Goal: Task Accomplishment & Management: Complete application form

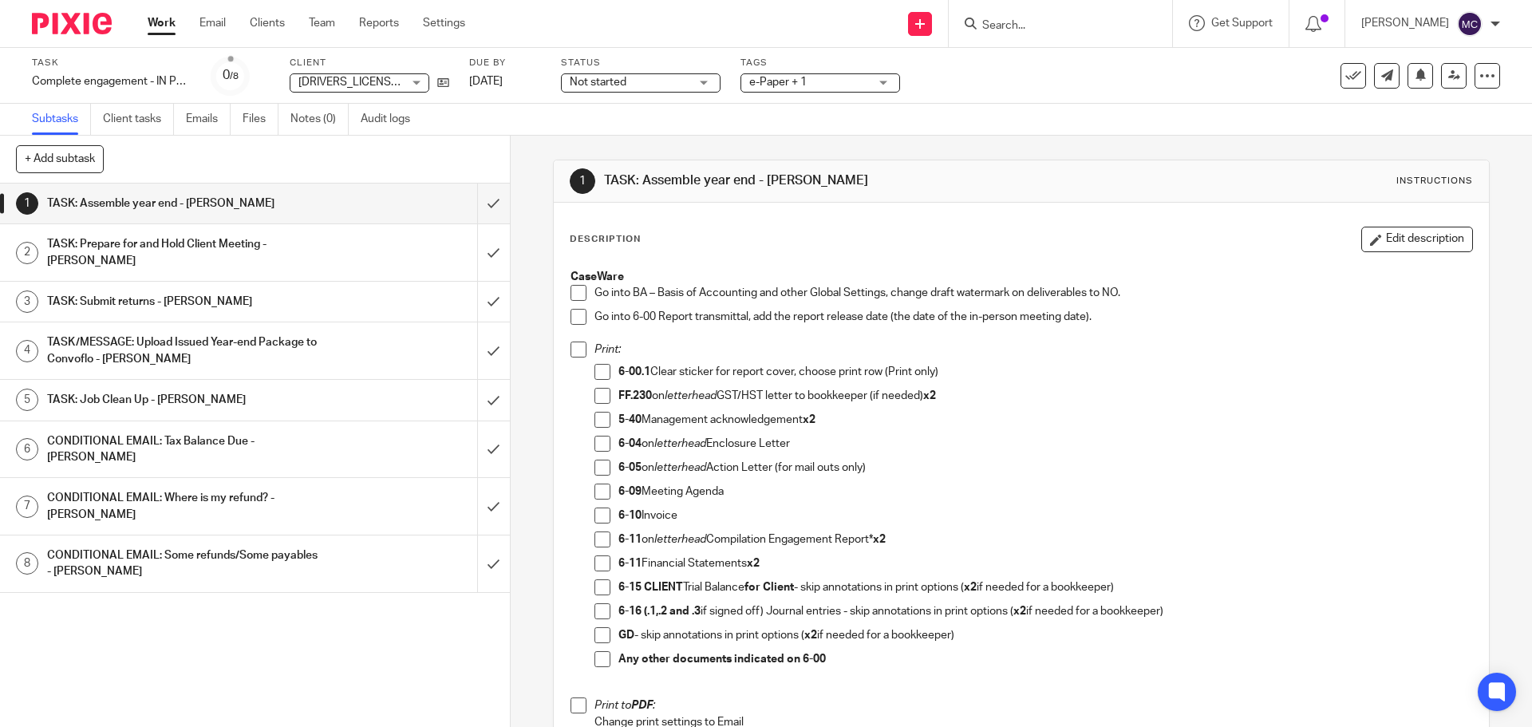
click at [574, 296] on span at bounding box center [578, 293] width 16 height 16
click at [570, 314] on span at bounding box center [578, 317] width 16 height 16
click at [573, 356] on span at bounding box center [578, 349] width 16 height 16
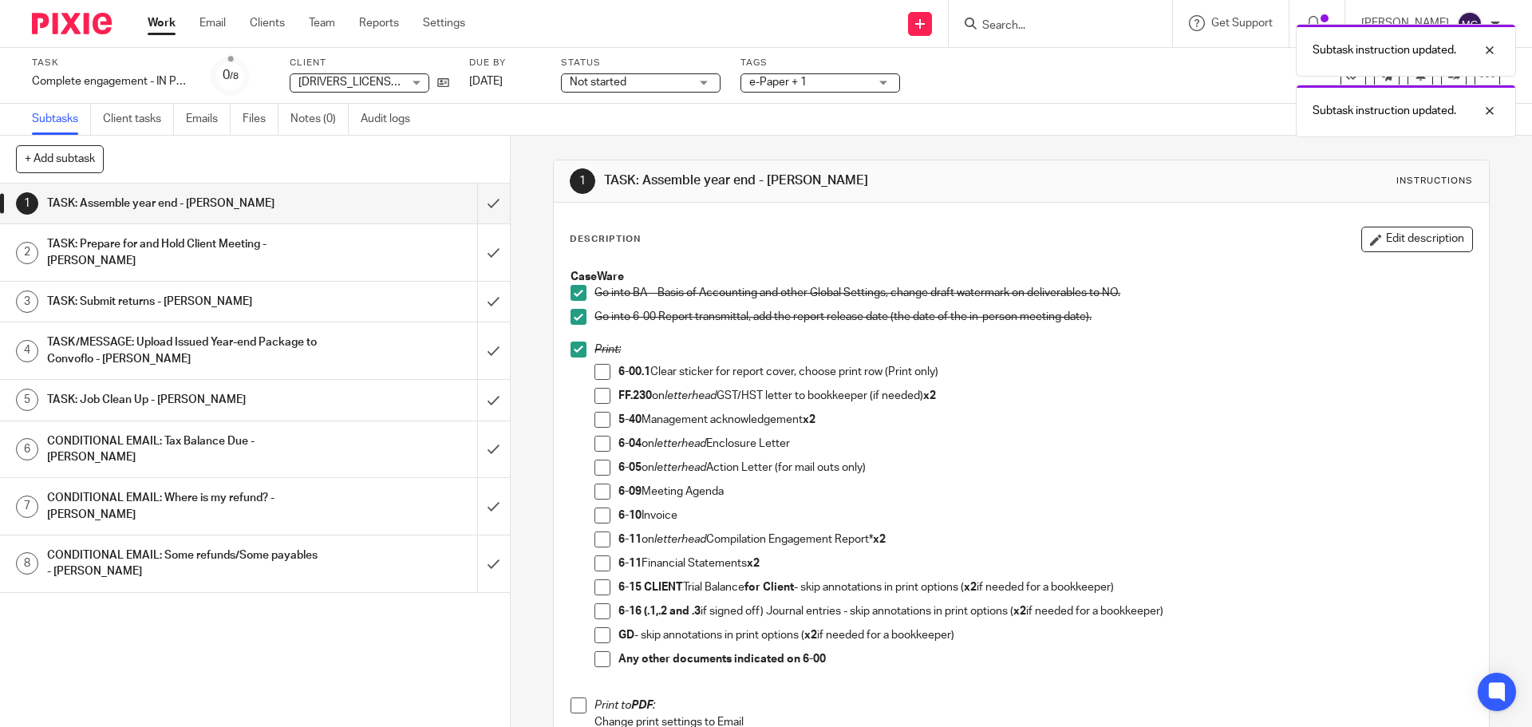
click at [602, 376] on span at bounding box center [602, 372] width 16 height 16
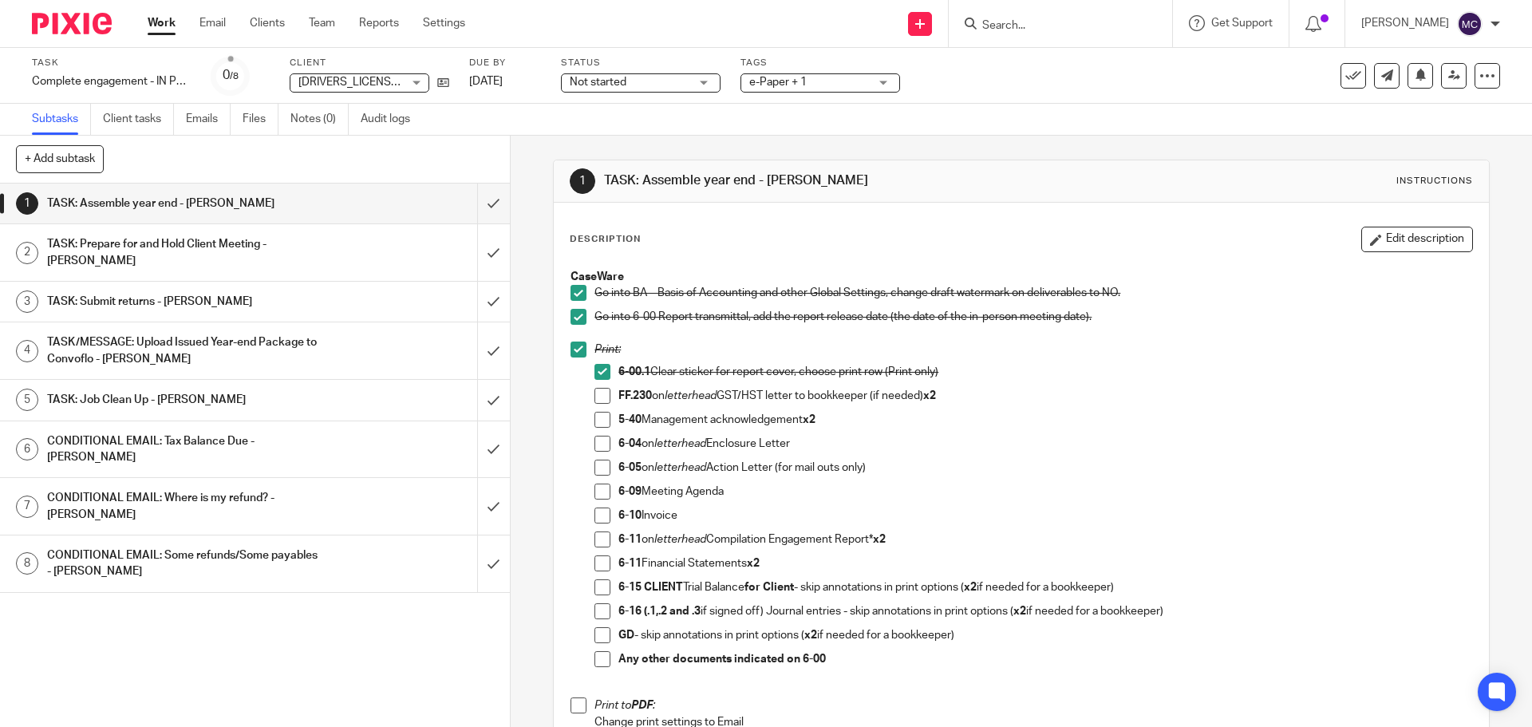
click at [598, 443] on span at bounding box center [602, 444] width 16 height 16
click at [596, 419] on span at bounding box center [602, 420] width 16 height 16
click at [598, 519] on span at bounding box center [602, 515] width 16 height 16
click at [598, 543] on span at bounding box center [602, 539] width 16 height 16
click at [599, 566] on span at bounding box center [602, 563] width 16 height 16
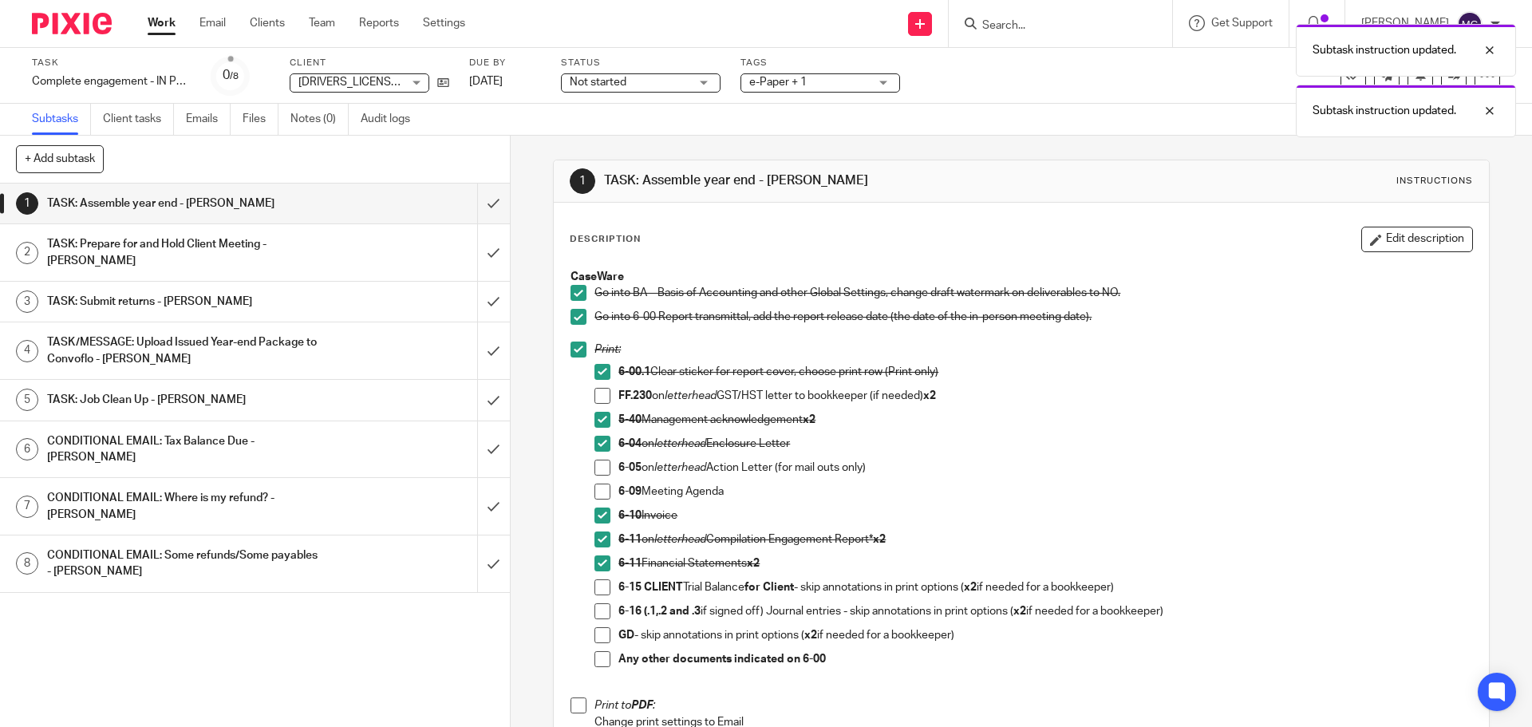
click at [599, 590] on span at bounding box center [602, 587] width 16 height 16
click at [597, 618] on span at bounding box center [602, 611] width 16 height 16
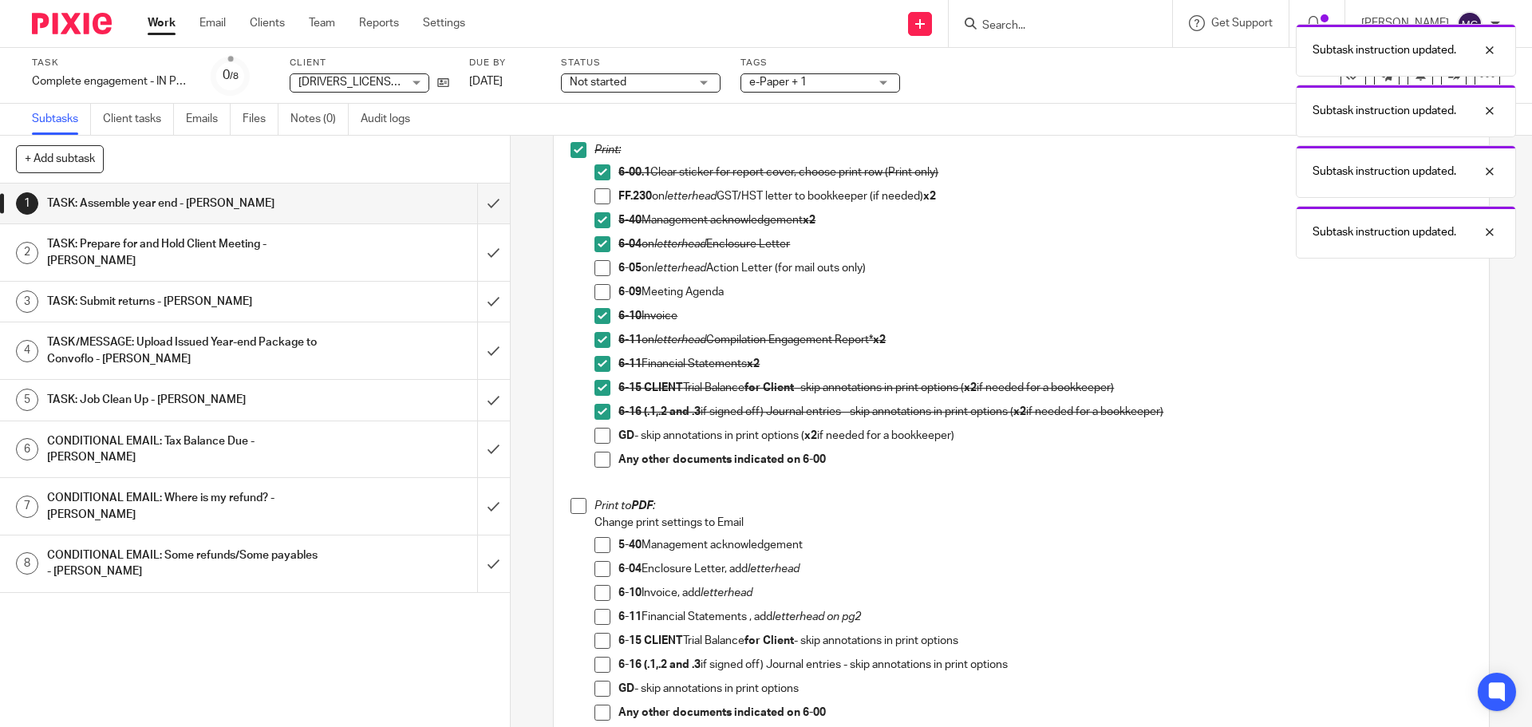
scroll to position [259, 0]
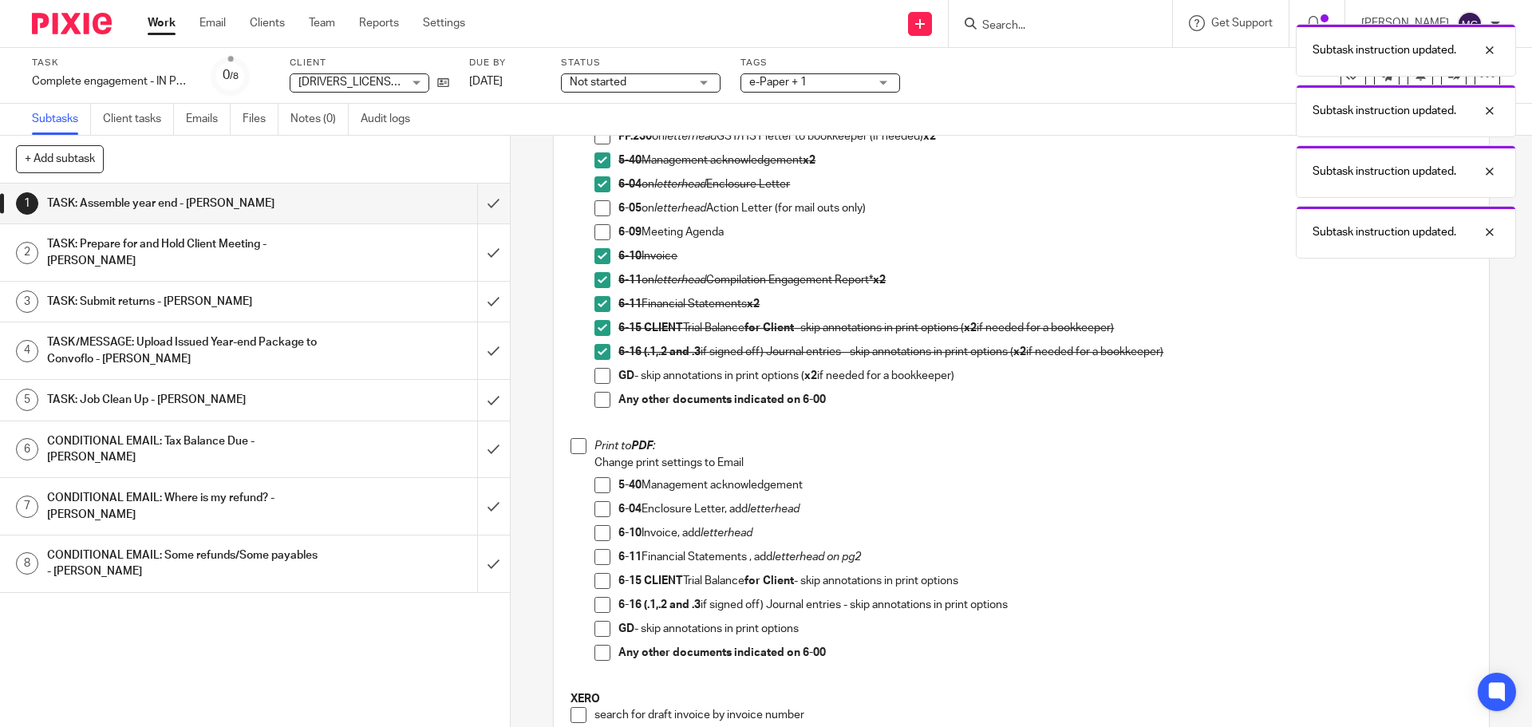
click at [577, 451] on span at bounding box center [578, 446] width 16 height 16
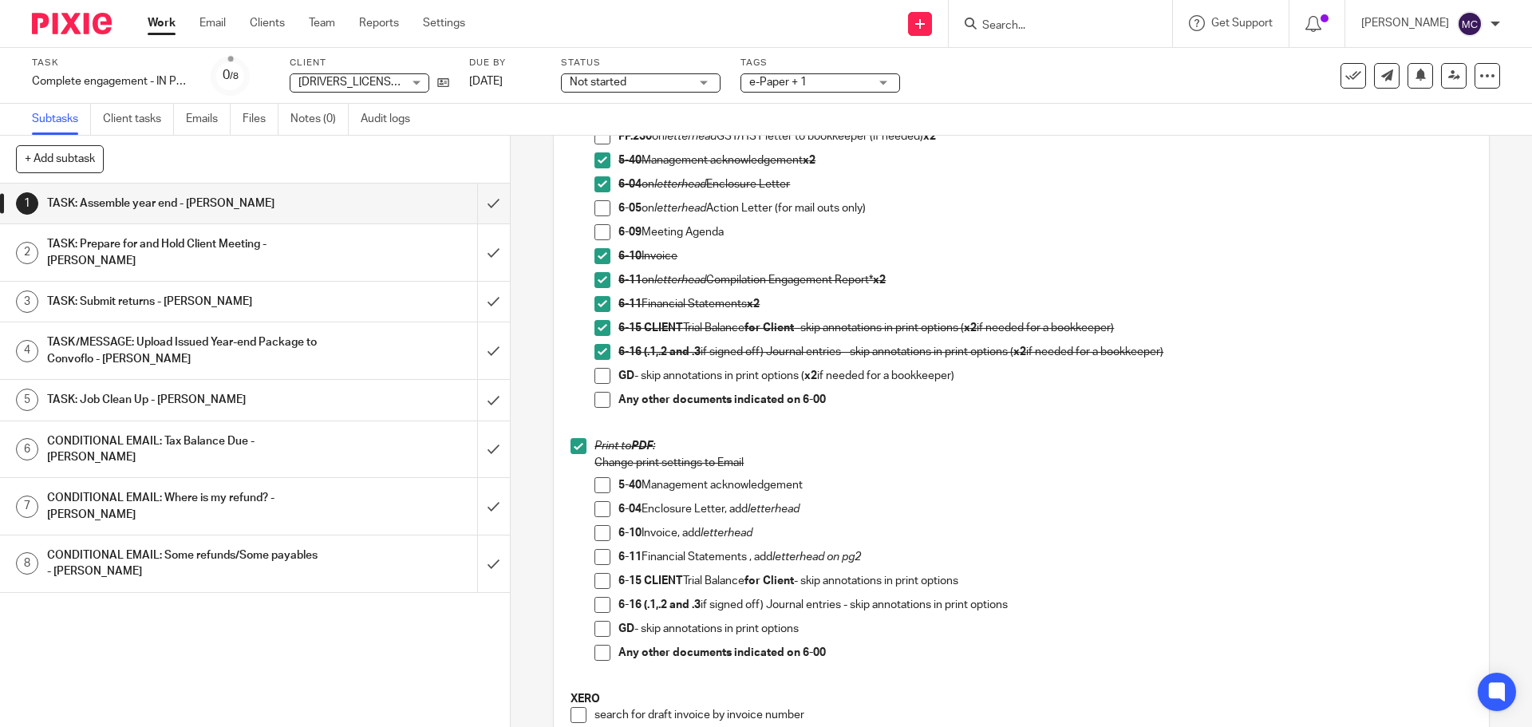
click at [594, 511] on span at bounding box center [602, 509] width 16 height 16
click at [598, 527] on span at bounding box center [602, 533] width 16 height 16
click at [596, 561] on span at bounding box center [602, 557] width 16 height 16
drag, startPoint x: 600, startPoint y: 586, endPoint x: 598, endPoint y: 596, distance: 10.5
click at [600, 586] on span at bounding box center [602, 581] width 16 height 16
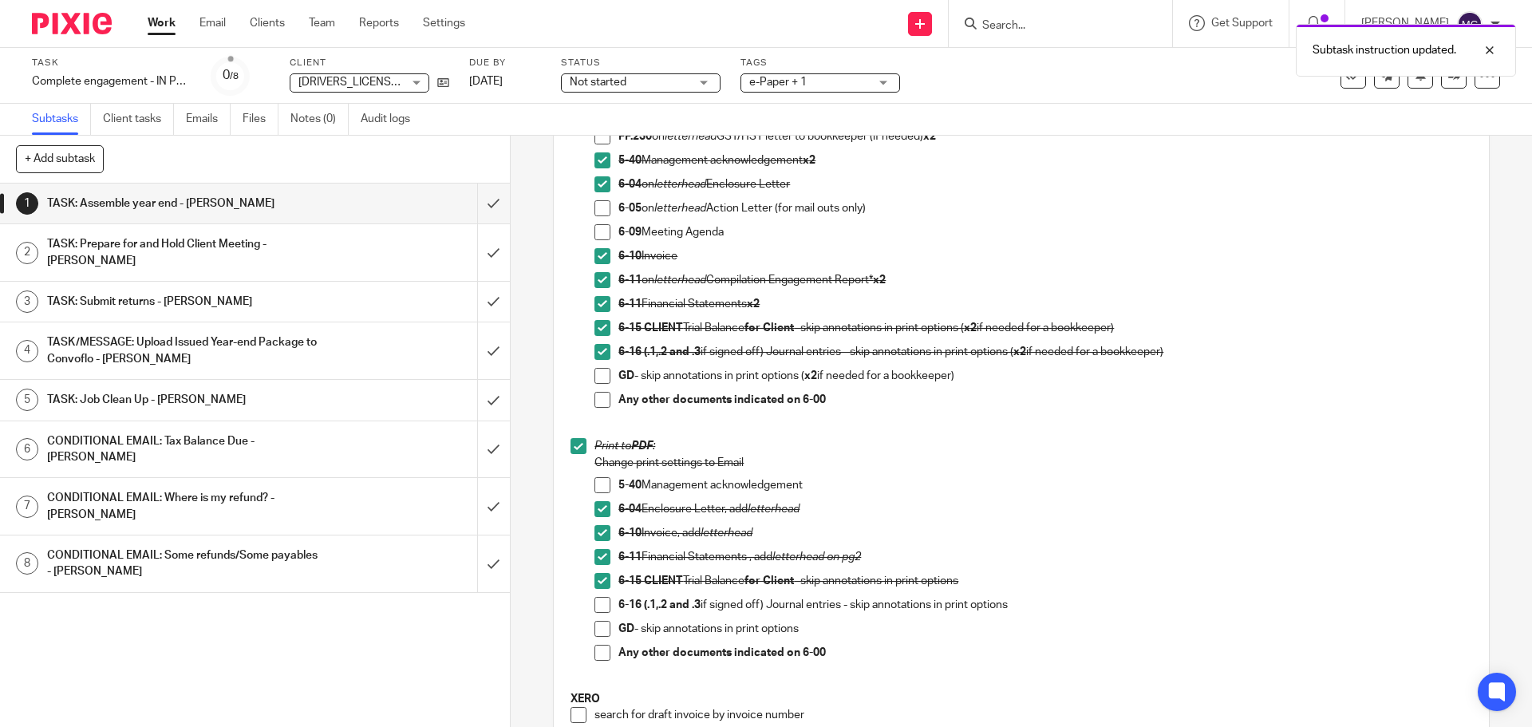
click at [598, 602] on span at bounding box center [602, 605] width 16 height 16
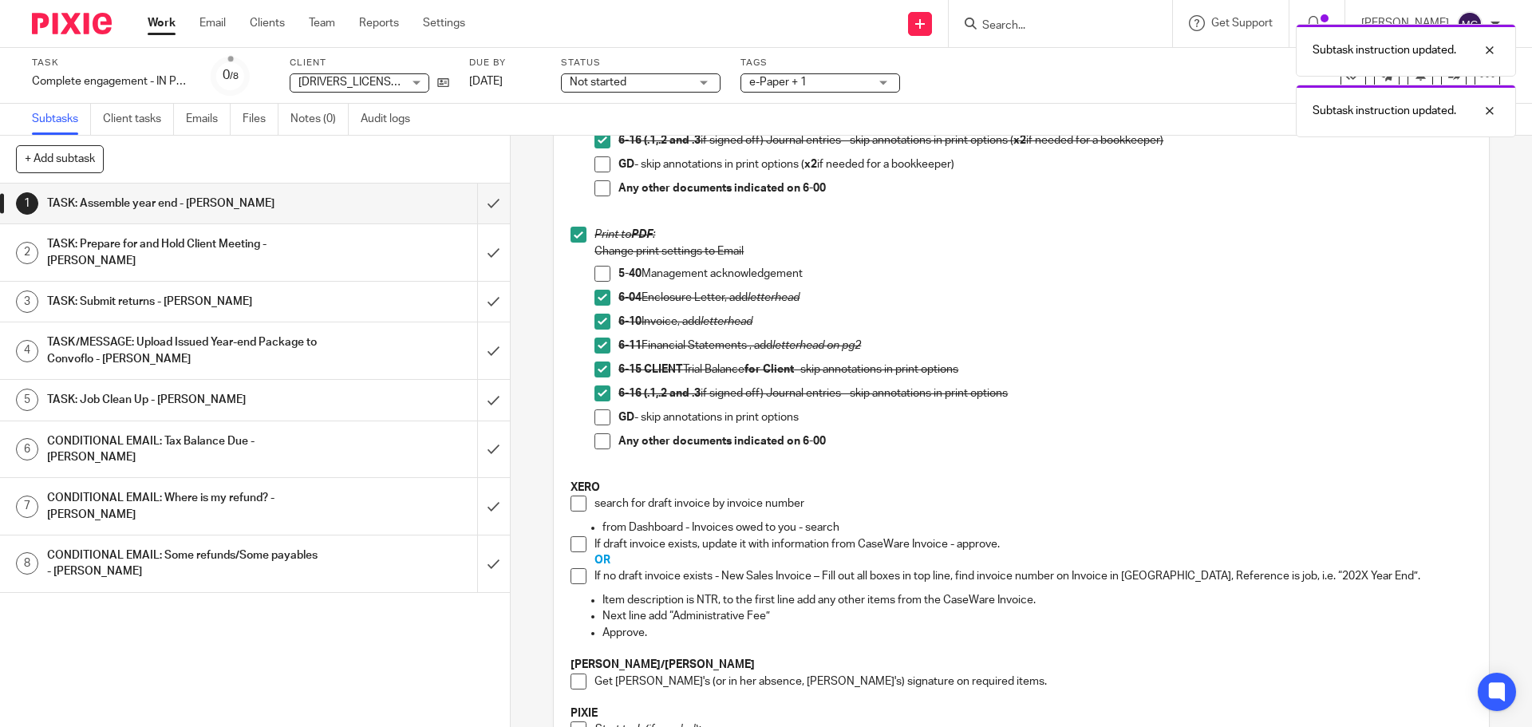
scroll to position [519, 0]
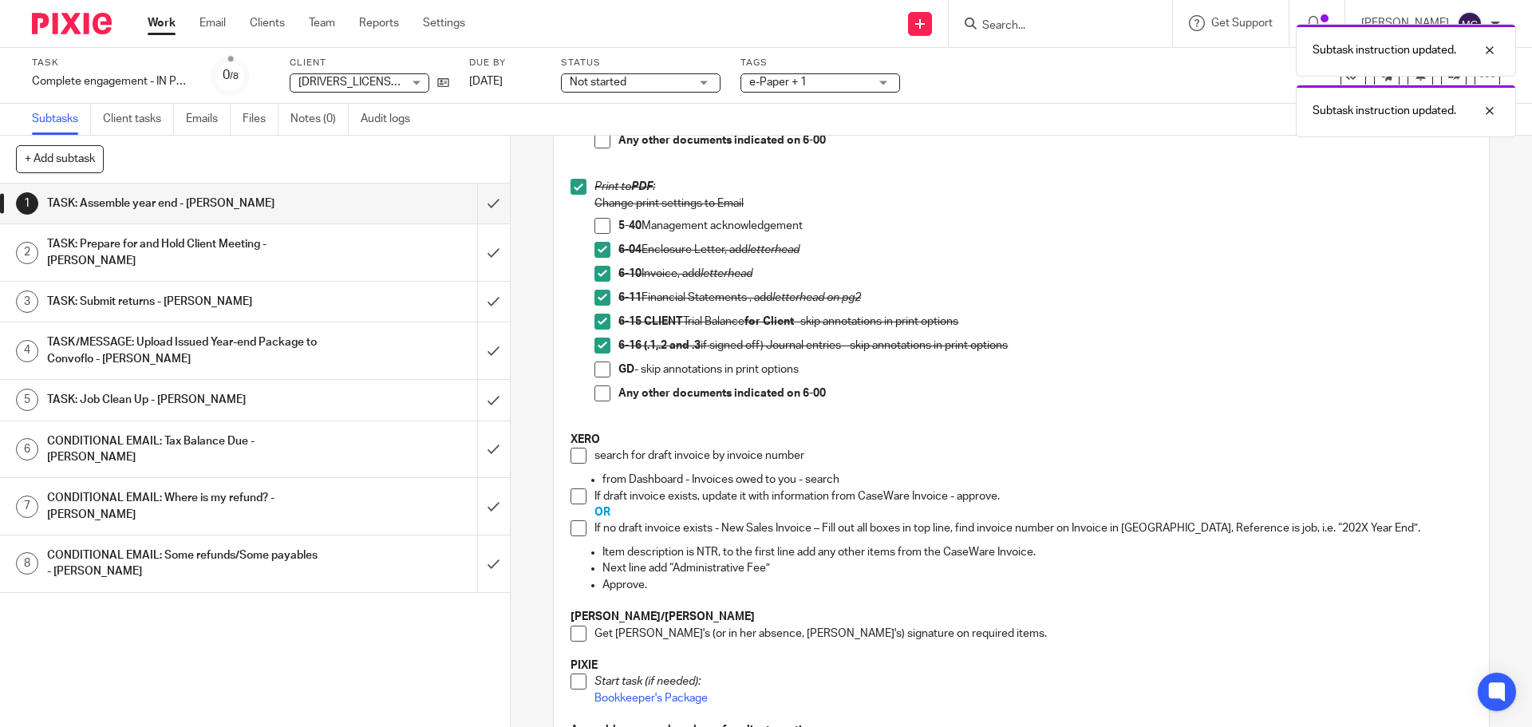
click at [574, 628] on span at bounding box center [578, 634] width 16 height 16
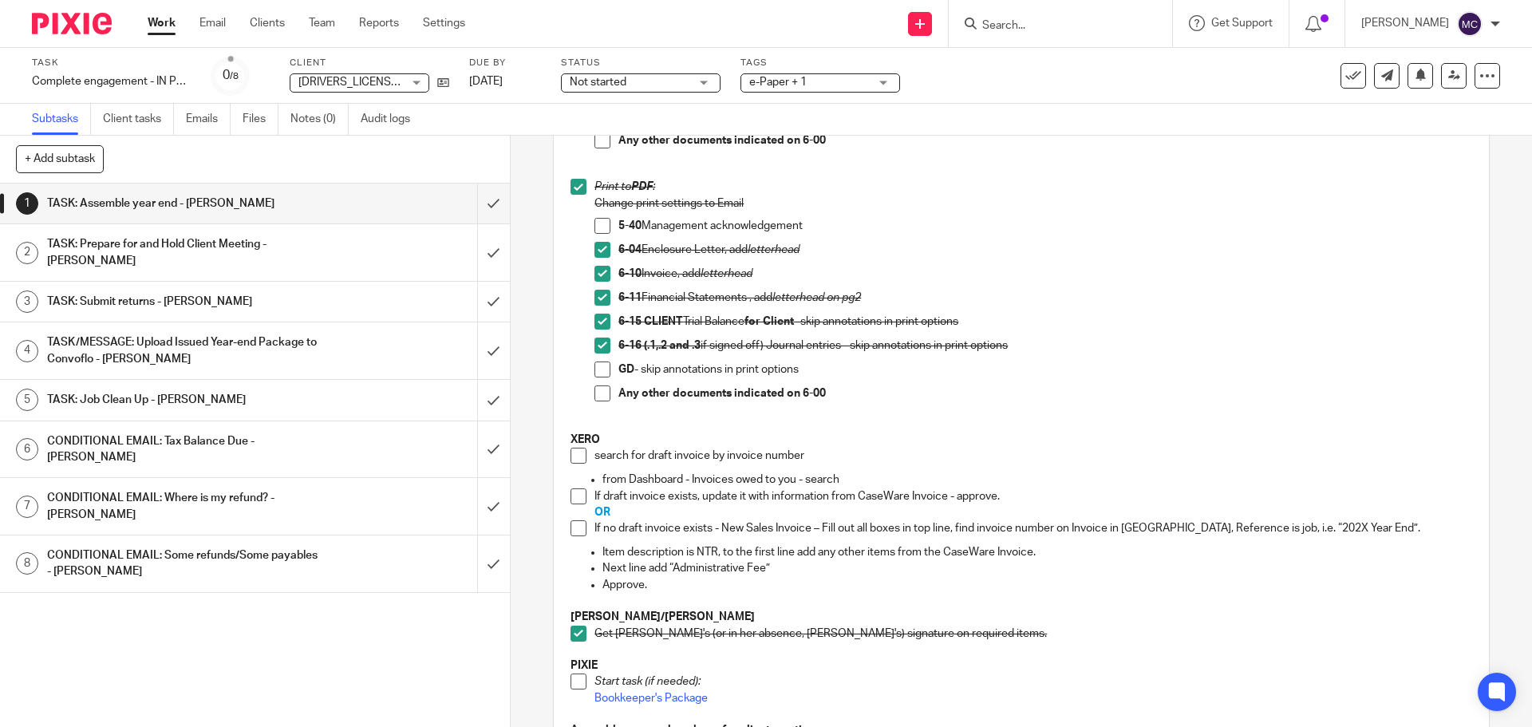
click at [578, 449] on span at bounding box center [578, 456] width 16 height 16
click at [574, 495] on span at bounding box center [578, 496] width 16 height 16
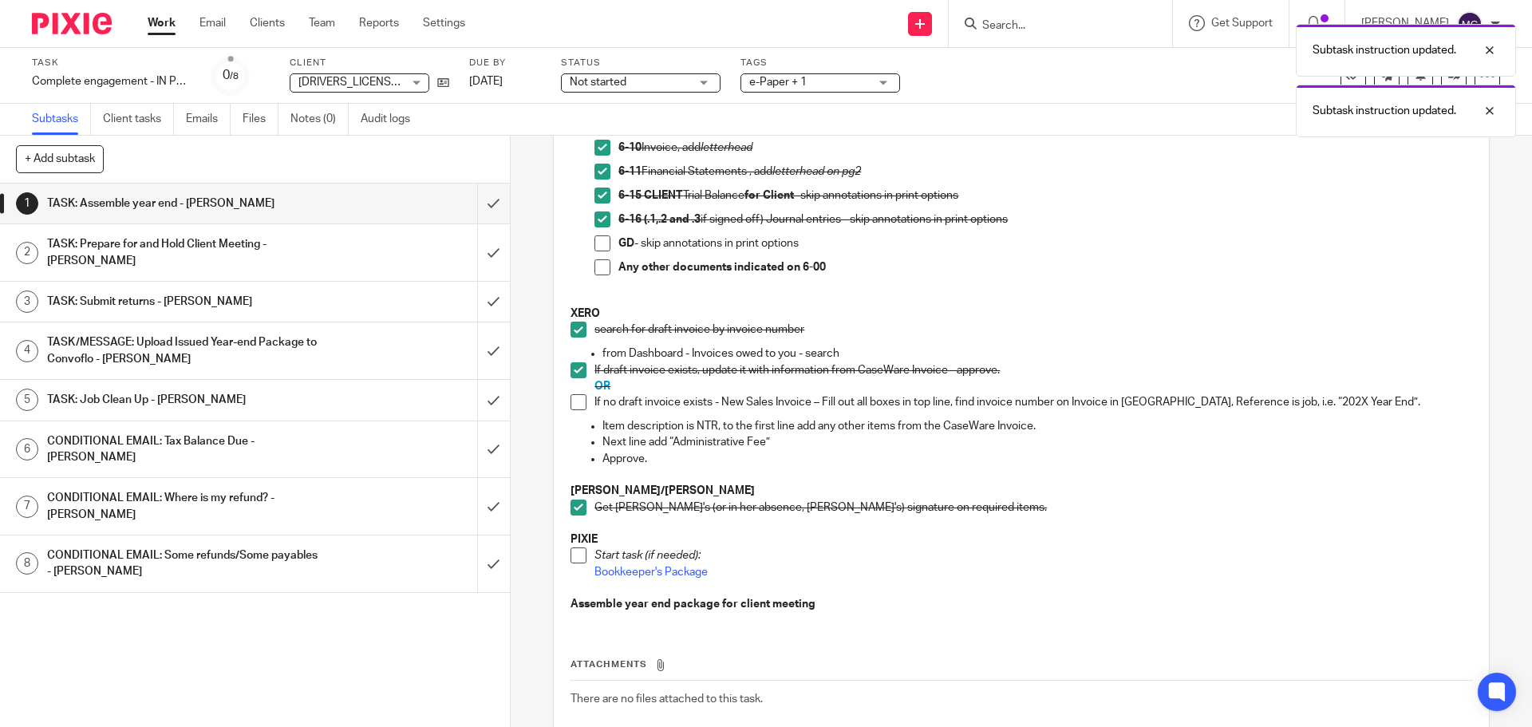
scroll to position [658, 0]
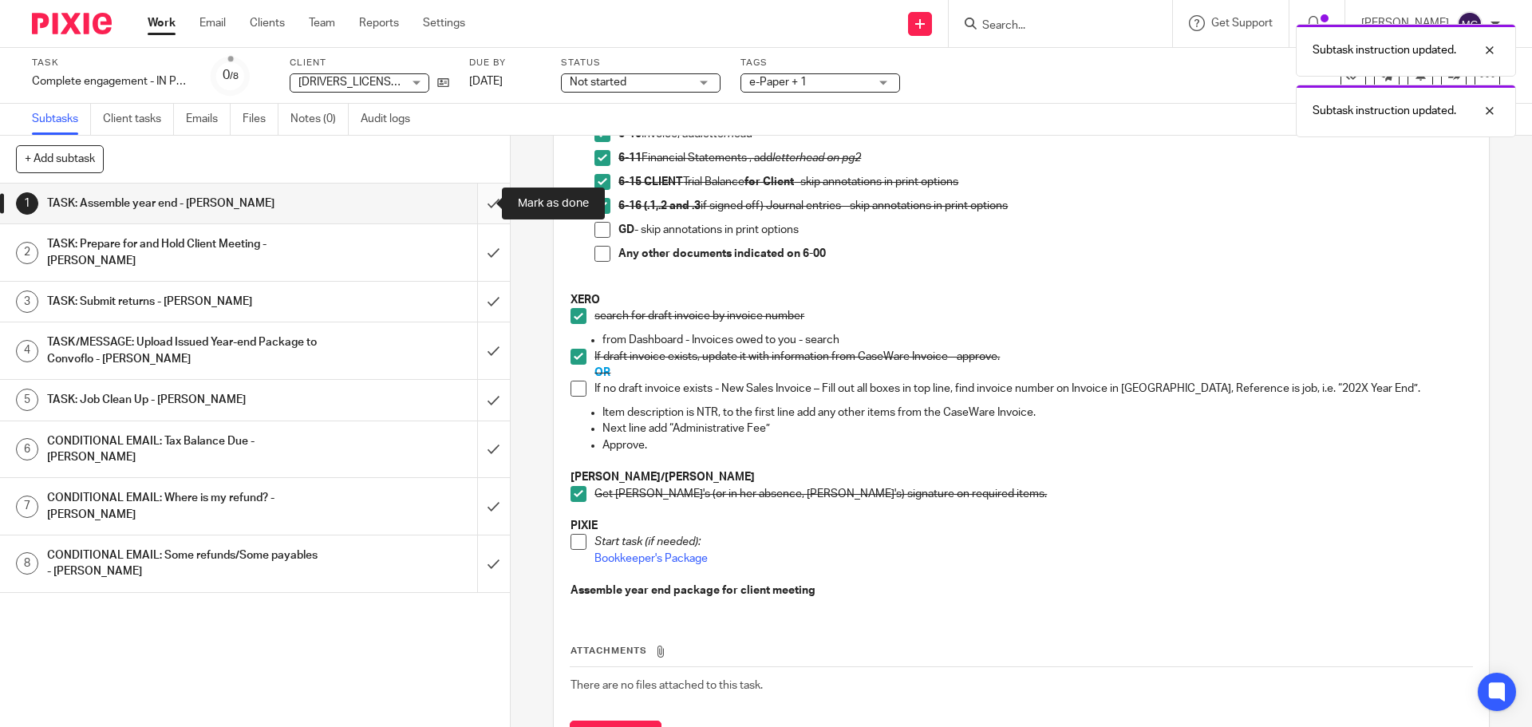
click at [483, 207] on input "submit" at bounding box center [255, 204] width 510 height 40
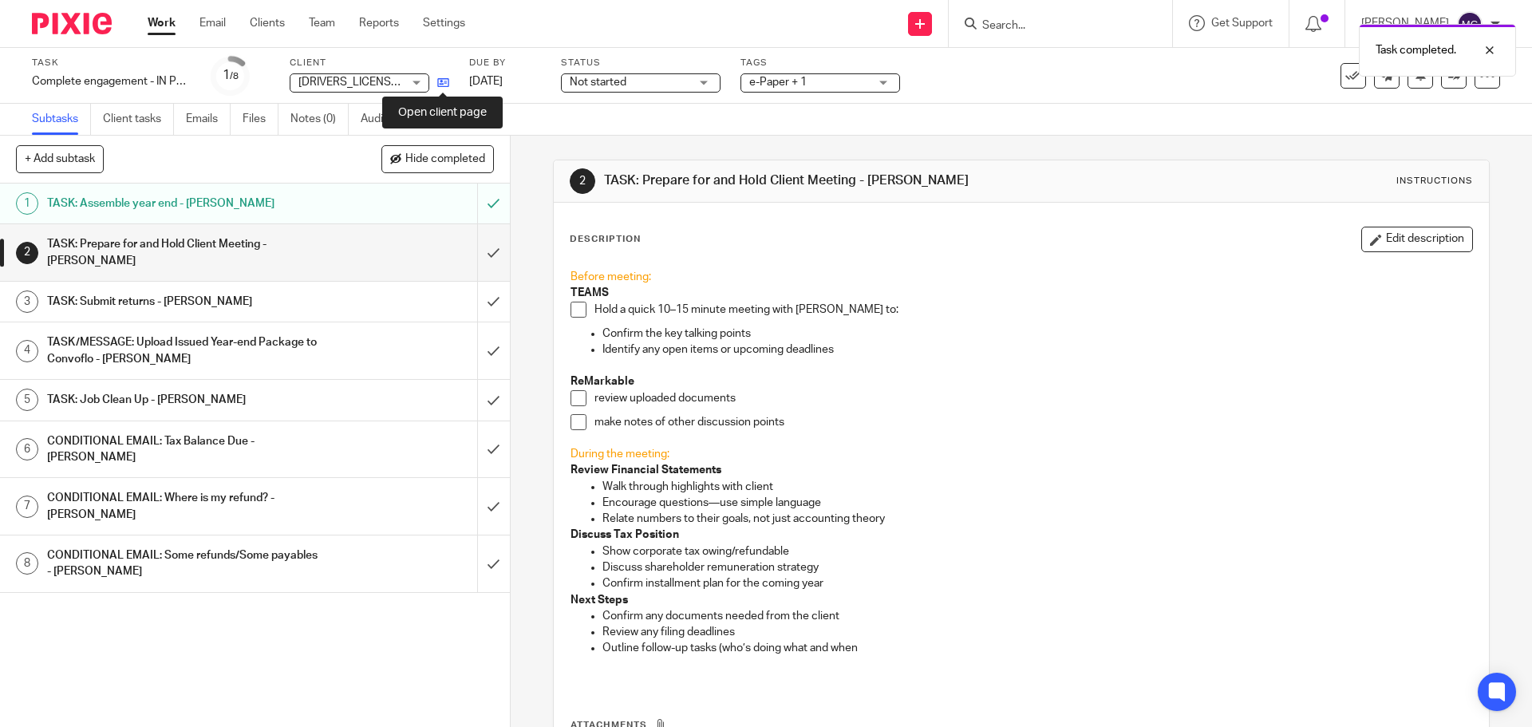
click at [440, 81] on icon at bounding box center [443, 83] width 12 height 12
click at [422, 208] on div "TASK: Assemble year end - [PERSON_NAME]" at bounding box center [254, 203] width 414 height 24
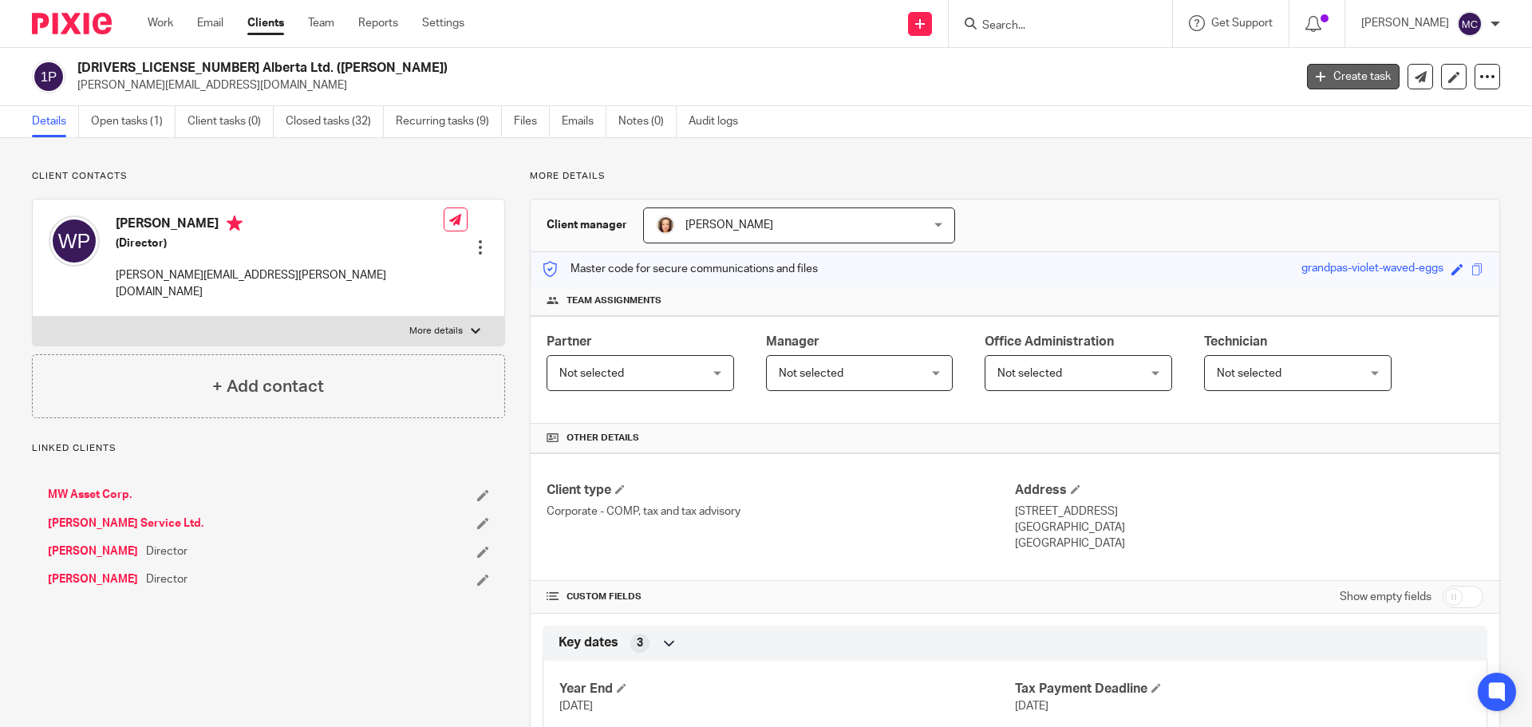
click at [1328, 77] on link "Create task" at bounding box center [1353, 77] width 93 height 26
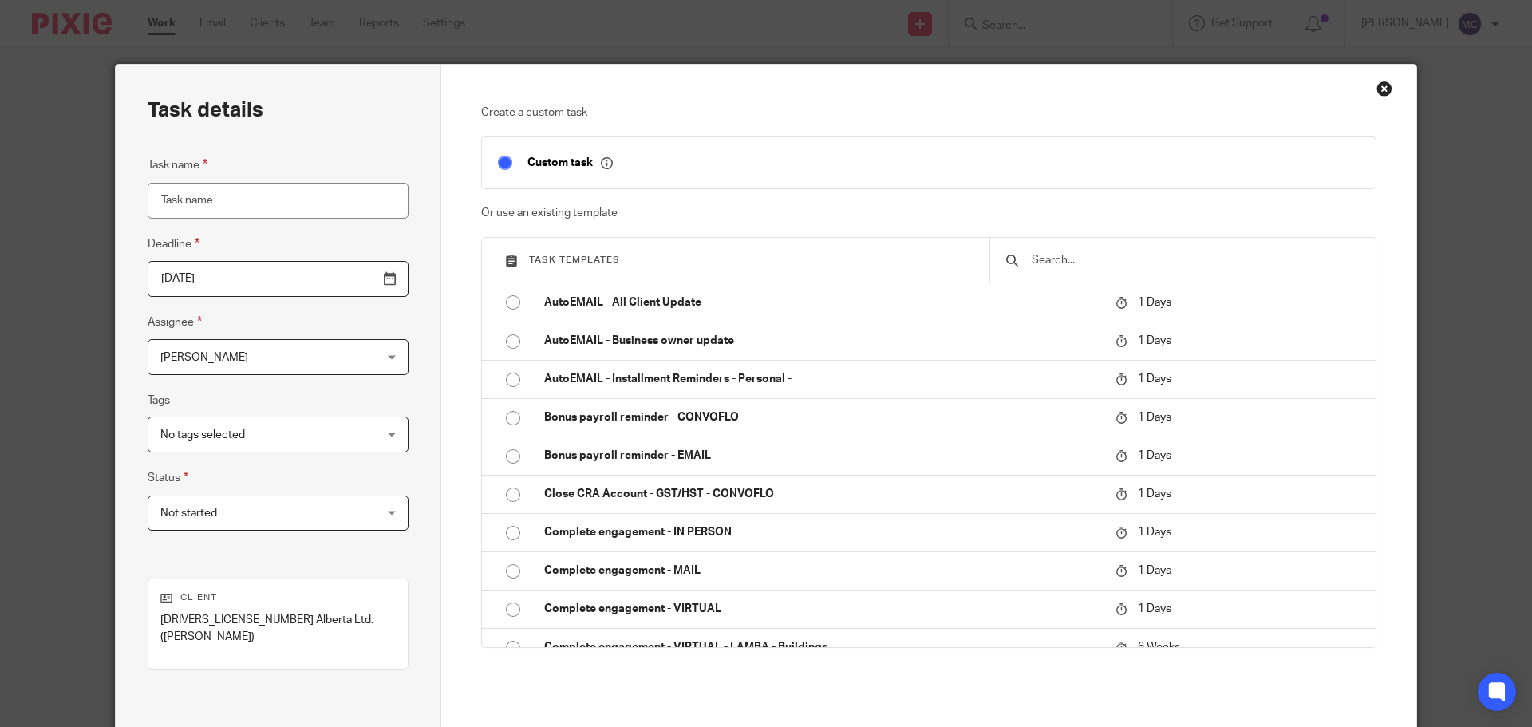
click at [1079, 263] on input "text" at bounding box center [1195, 260] width 330 height 18
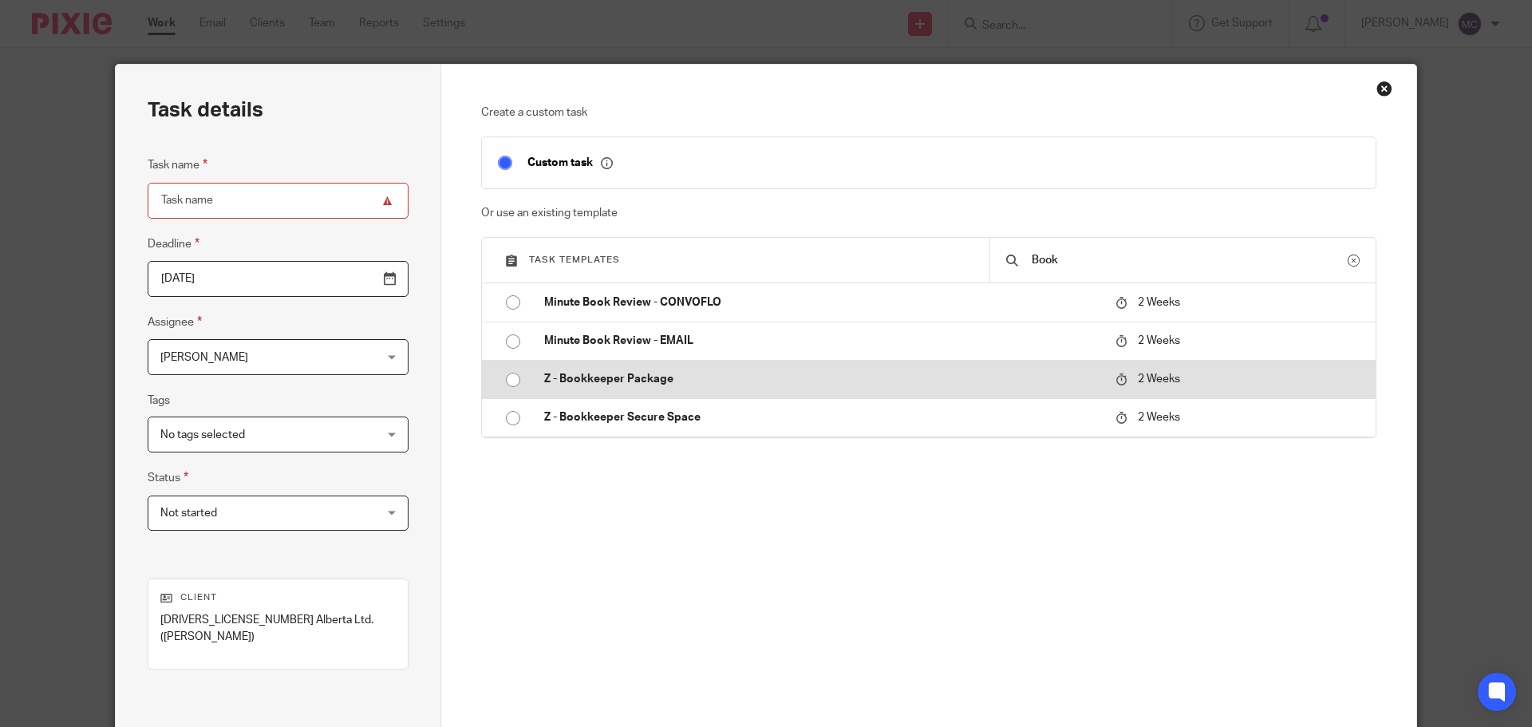
type input "Book"
click at [606, 375] on p "Z - Bookkeeper Package" at bounding box center [821, 379] width 555 height 16
type input "2025-09-09"
type input "Z - Bookkeeper Package"
checkbox input "false"
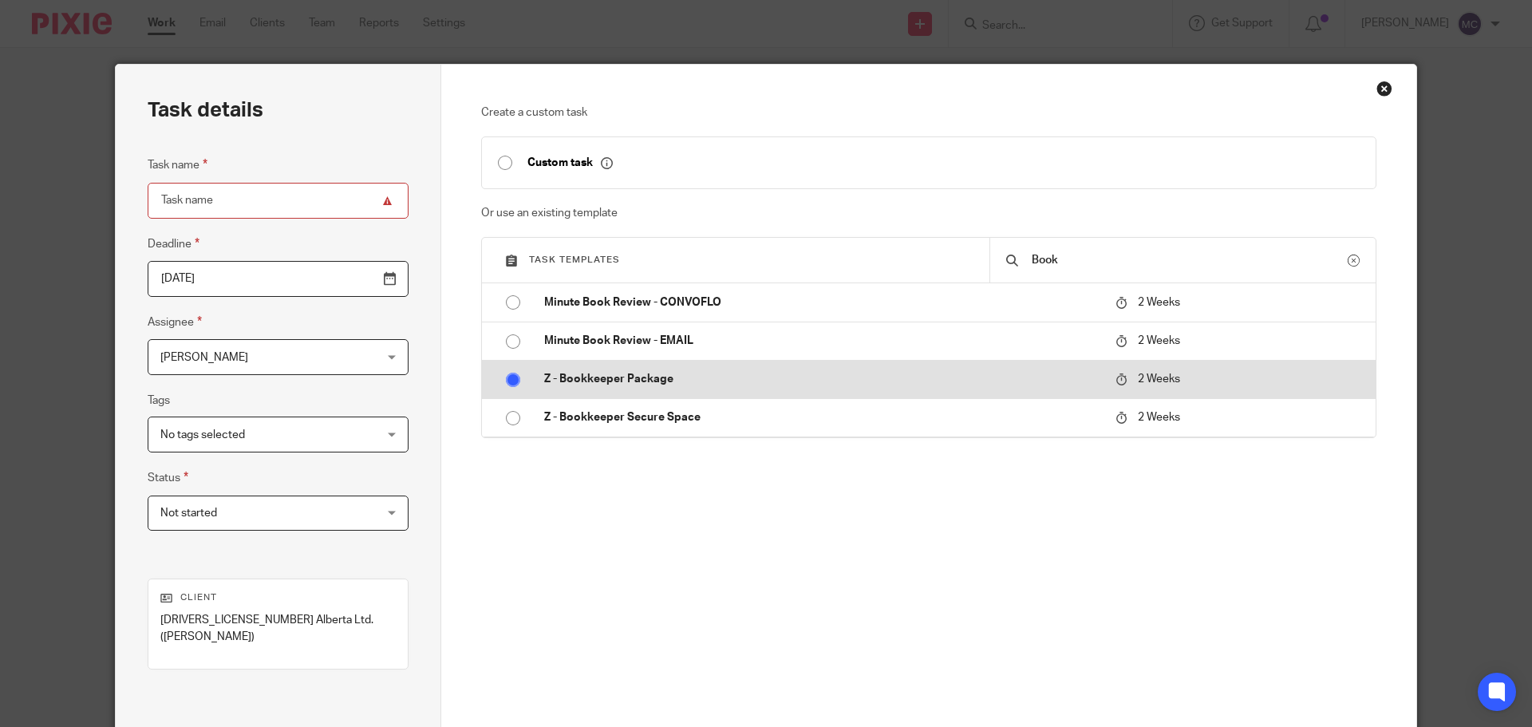
radio input "true"
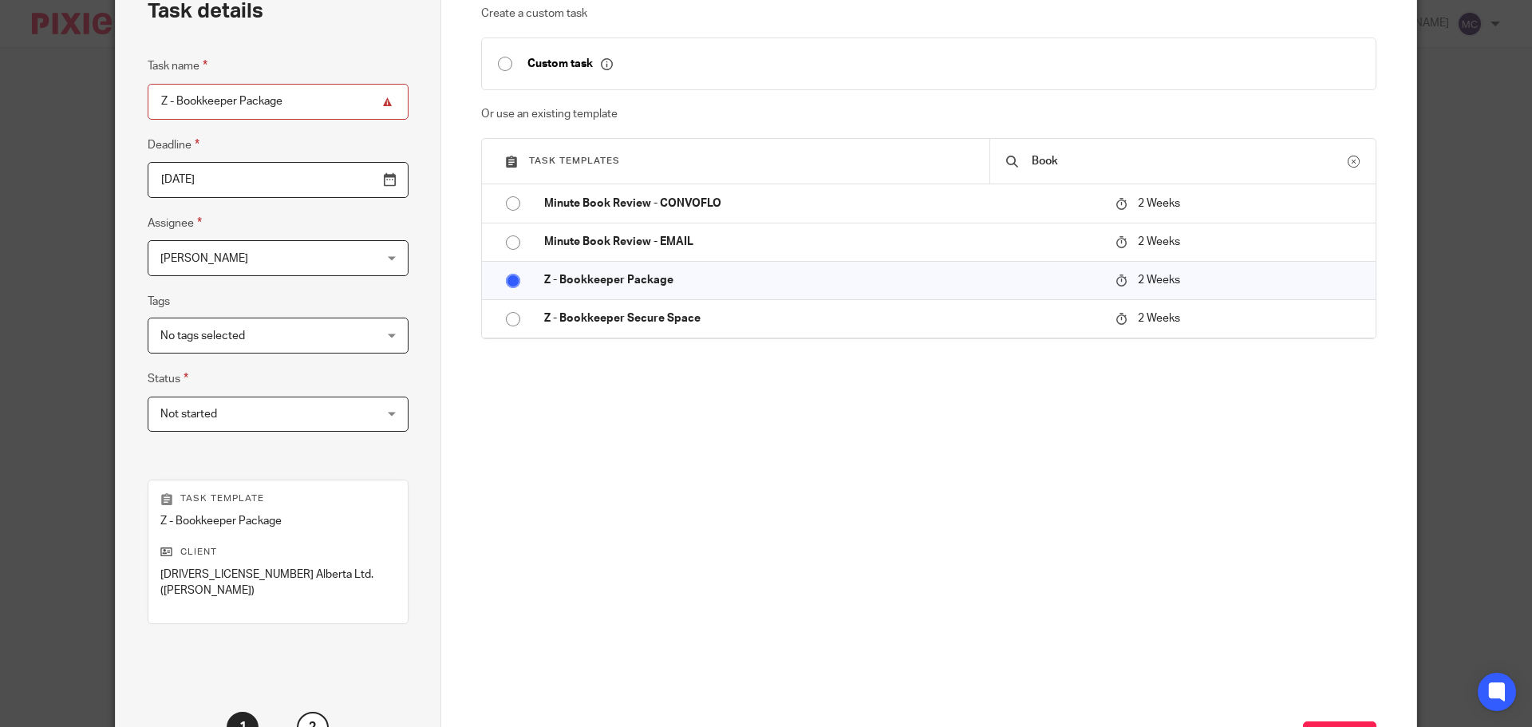
scroll to position [216, 0]
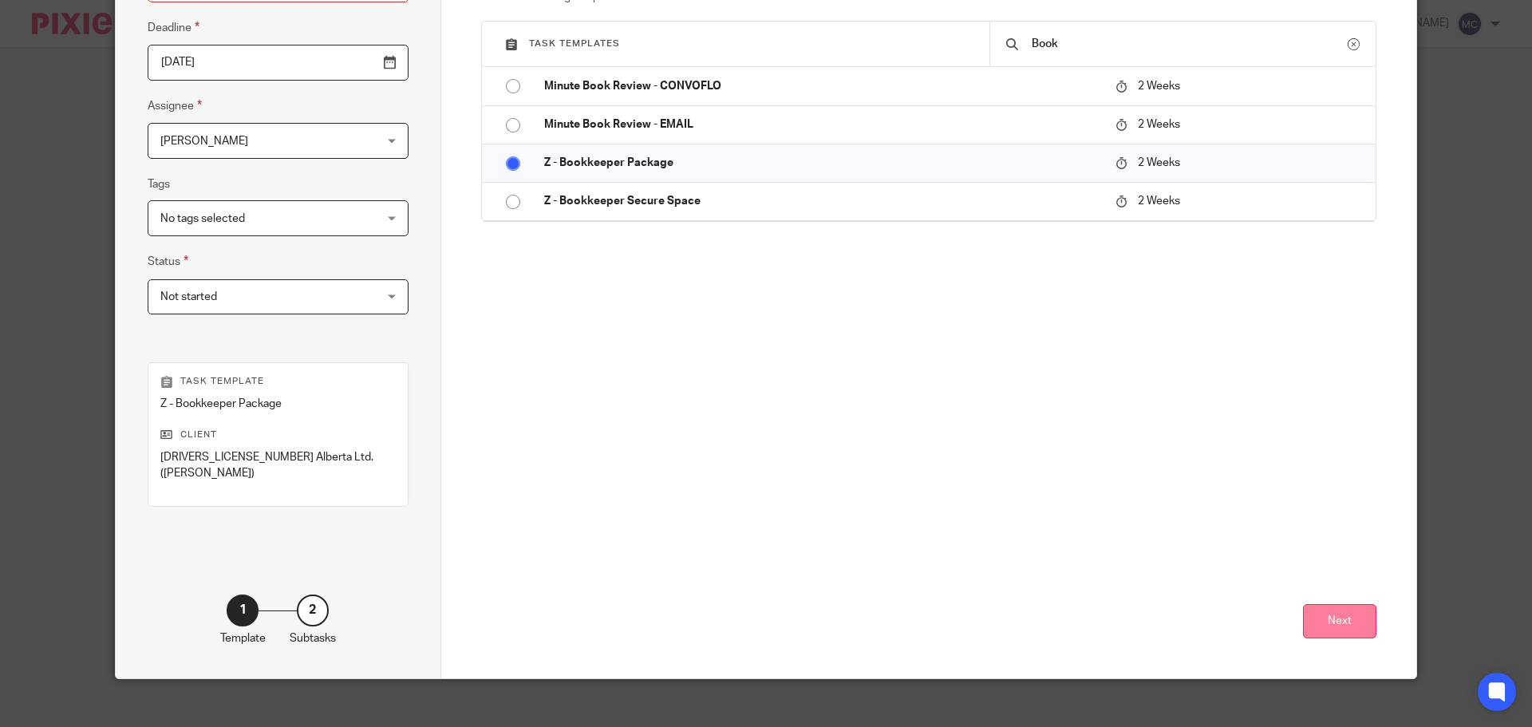
click at [1342, 604] on button "Next" at bounding box center [1339, 621] width 73 height 34
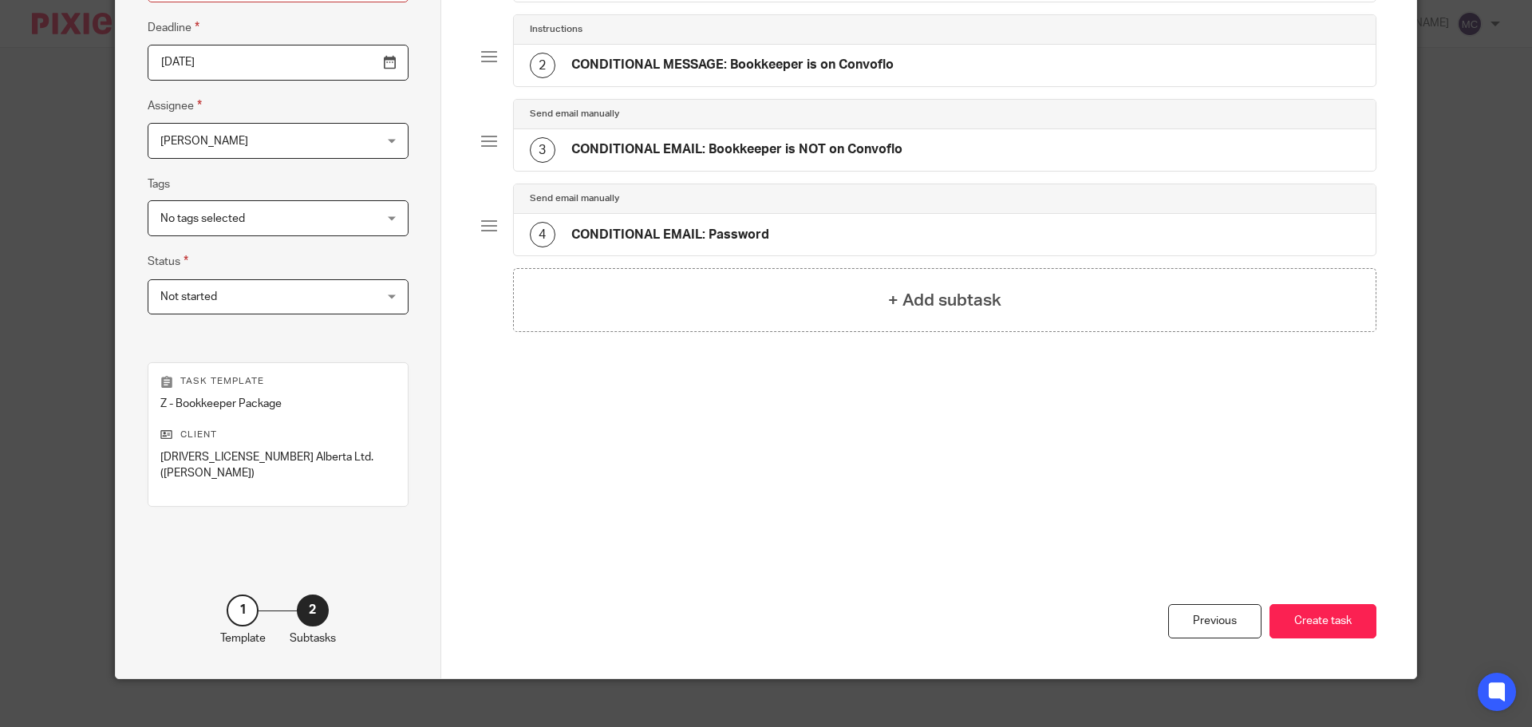
click at [1342, 604] on button "Create task" at bounding box center [1322, 621] width 107 height 34
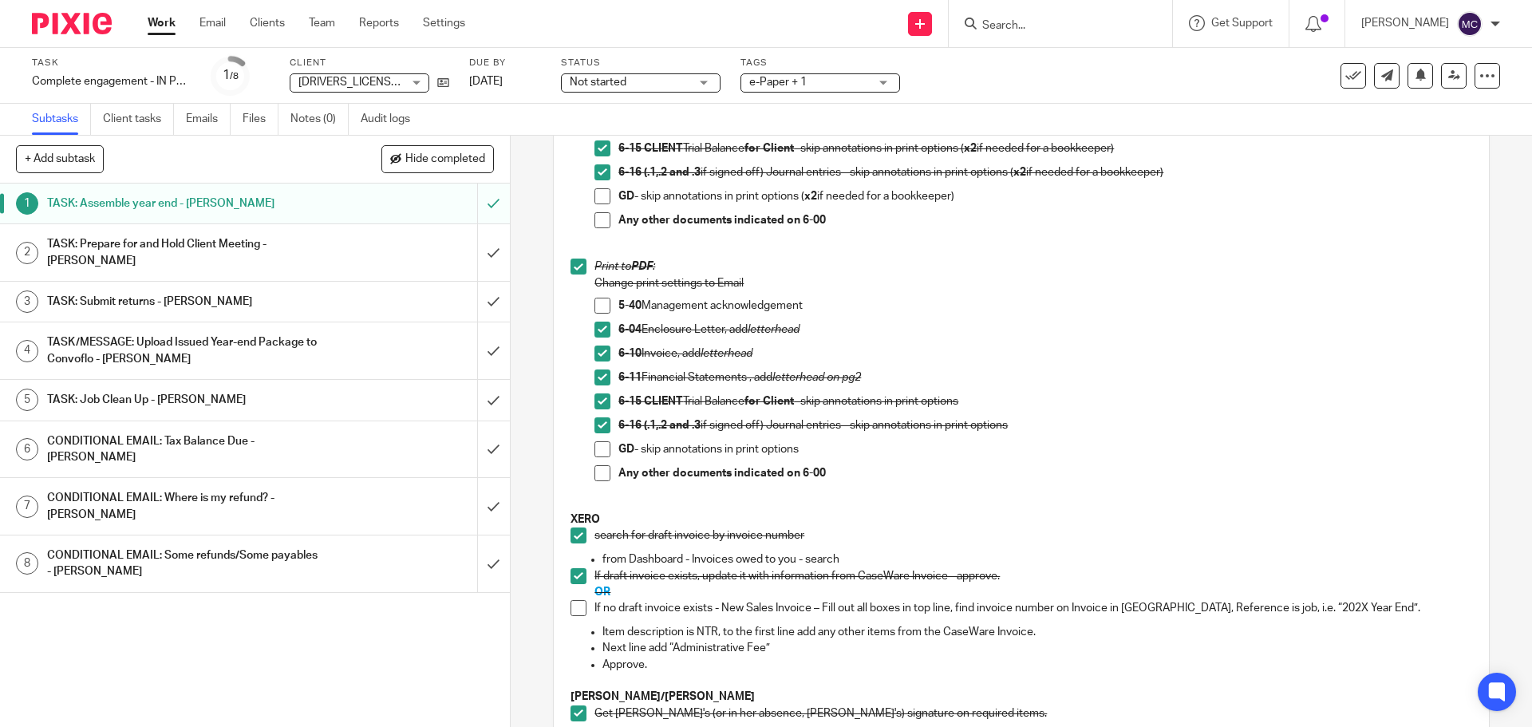
scroll to position [736, 0]
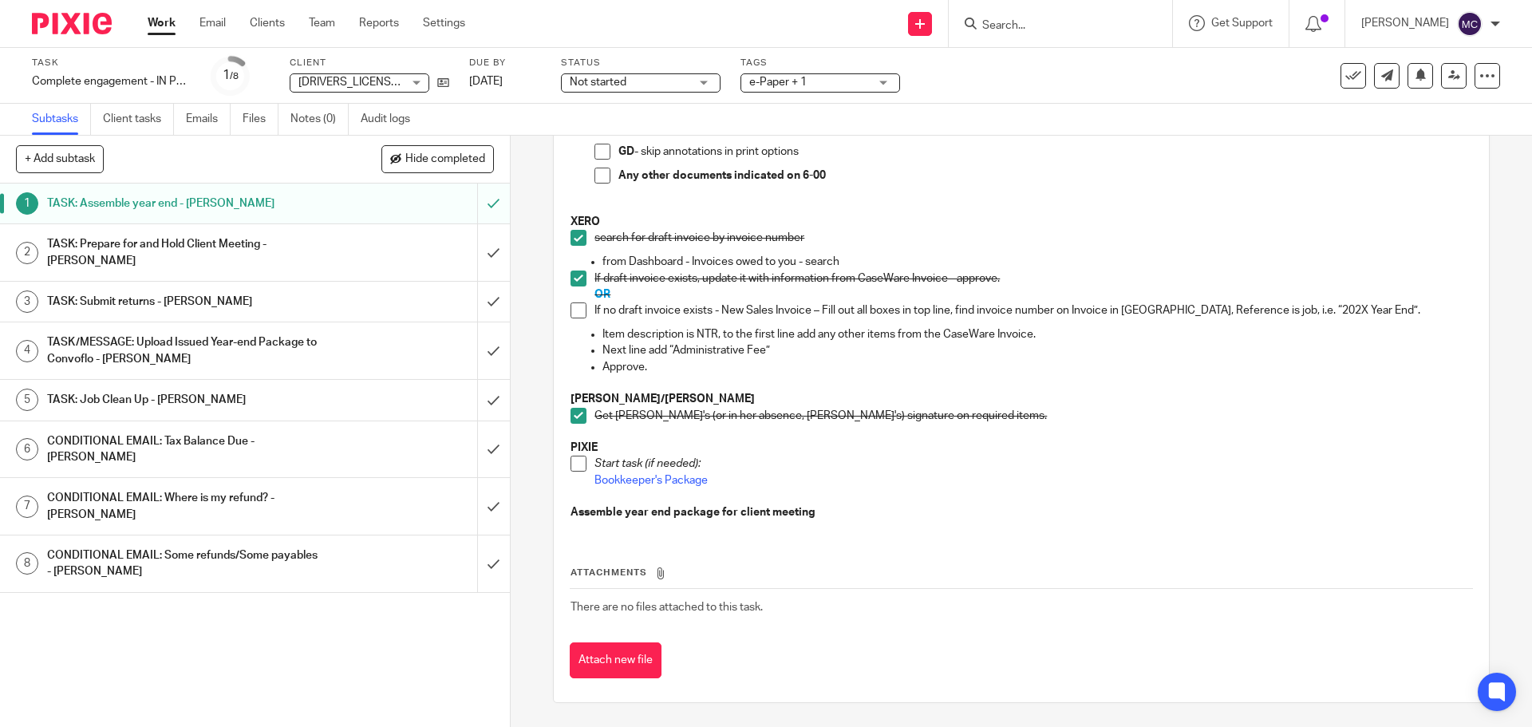
click at [570, 464] on span at bounding box center [578, 464] width 16 height 16
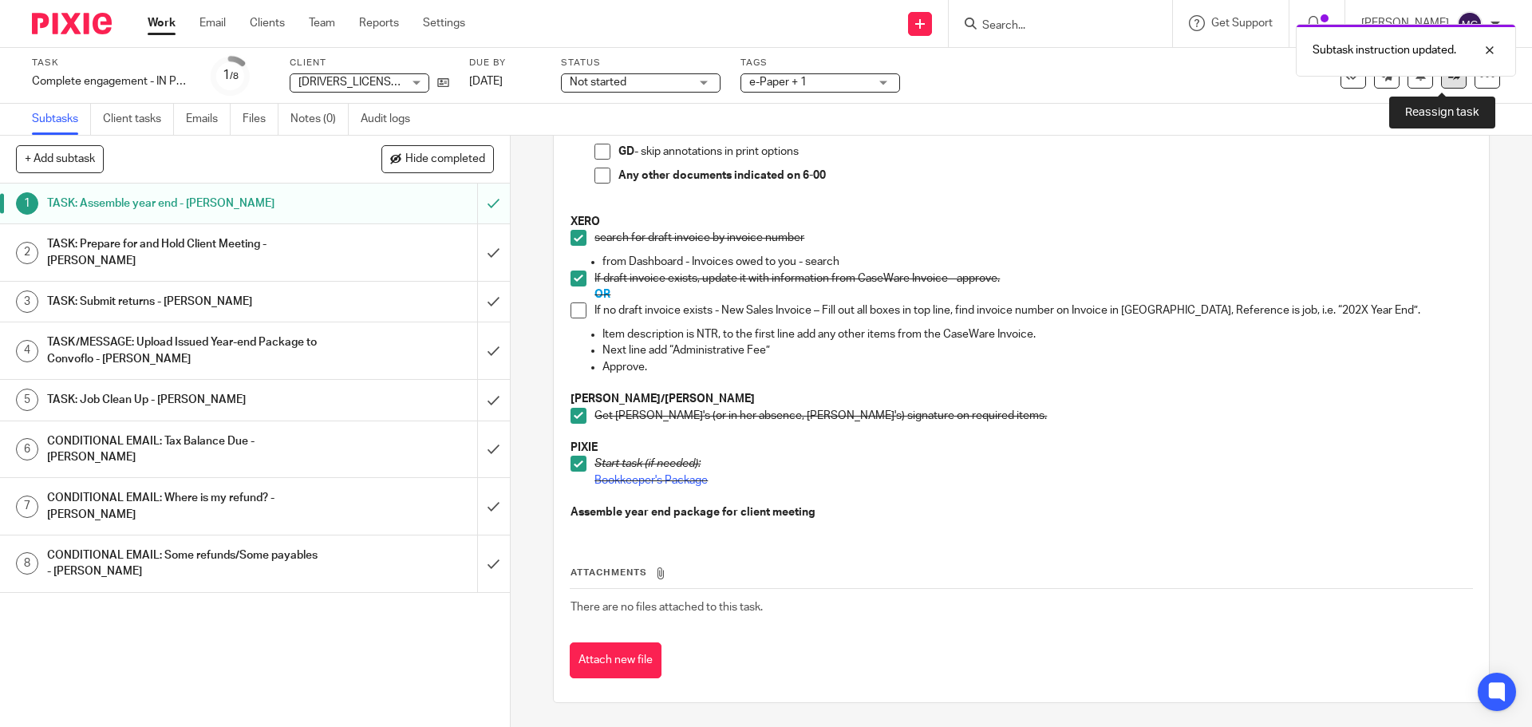
click at [1441, 78] on link at bounding box center [1454, 76] width 26 height 26
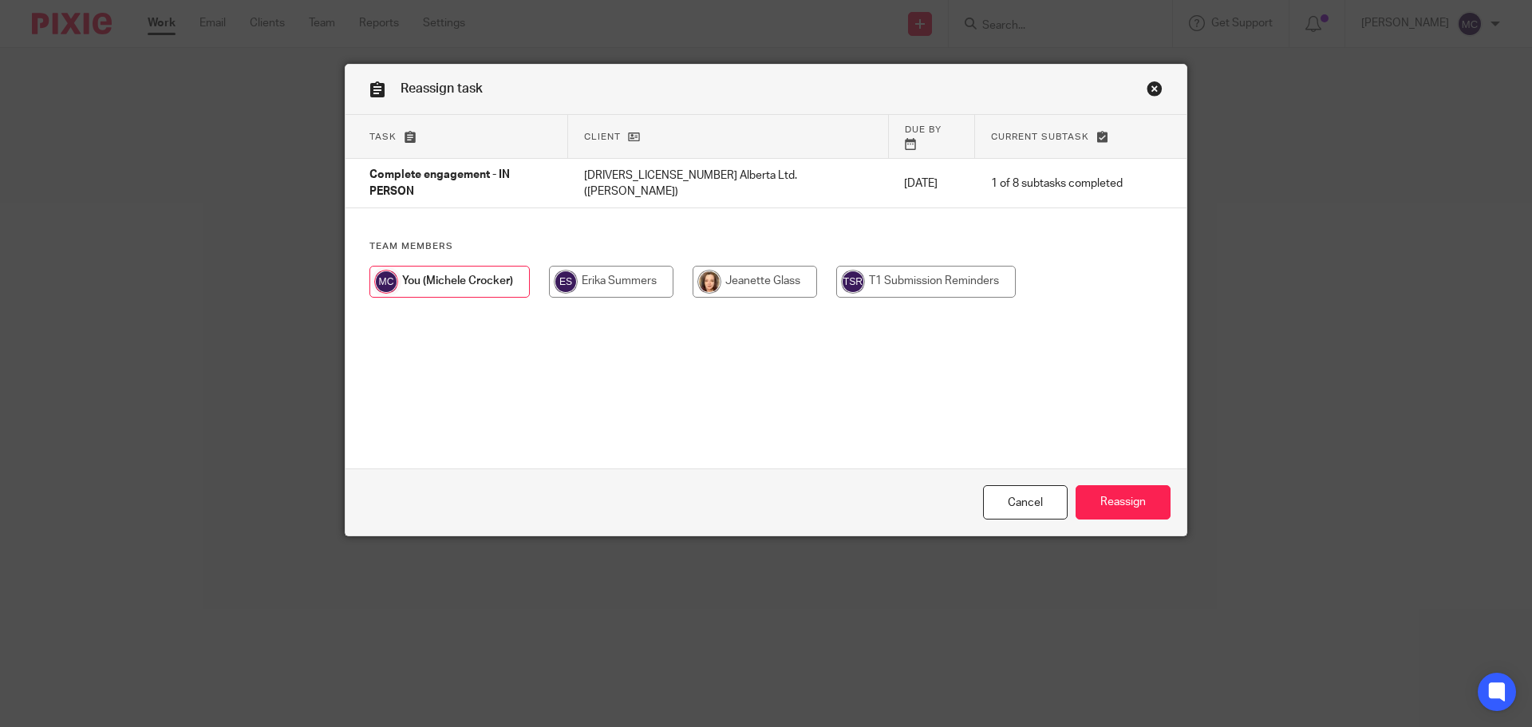
click at [777, 266] on input "radio" at bounding box center [755, 282] width 124 height 32
radio input "true"
click at [1133, 506] on input "Reassign" at bounding box center [1123, 502] width 95 height 34
